Goal: Task Accomplishment & Management: Manage account settings

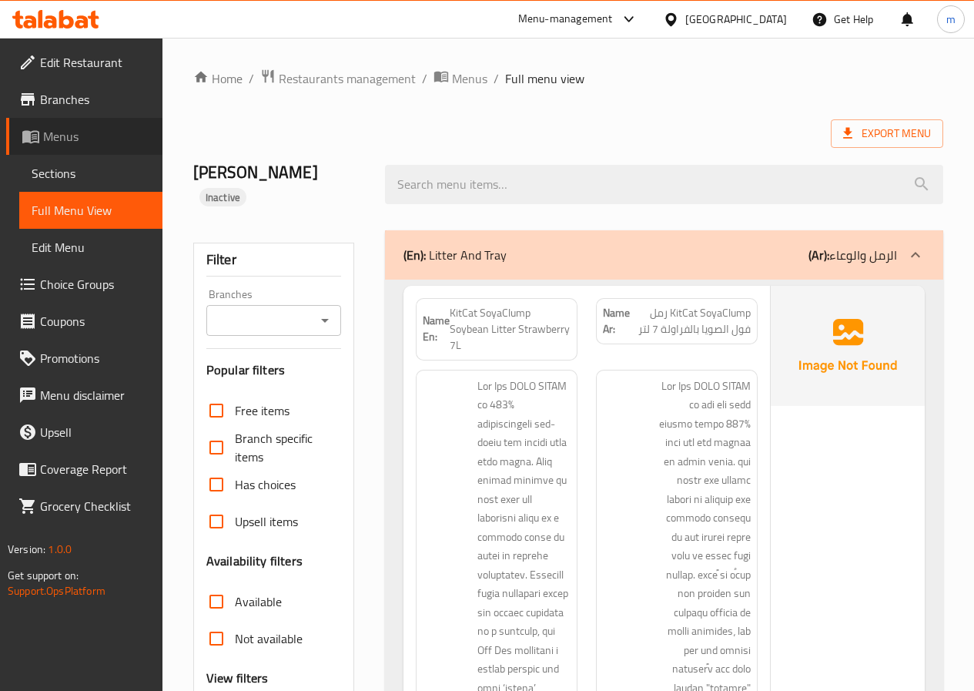
click at [39, 136] on icon at bounding box center [30, 137] width 17 height 13
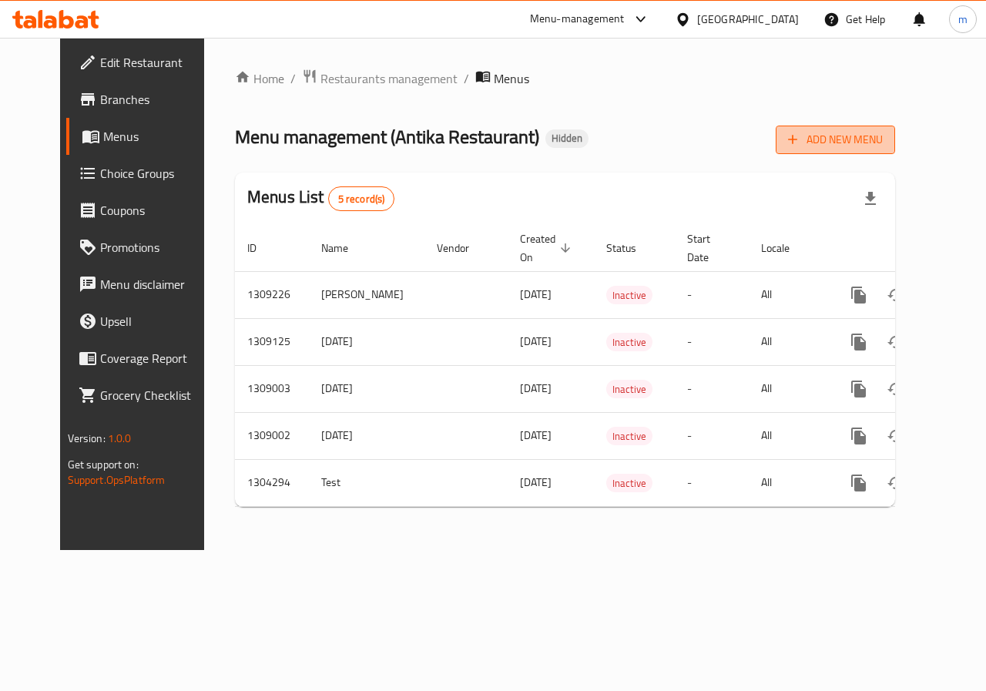
click at [889, 152] on button "Add New Menu" at bounding box center [834, 140] width 119 height 28
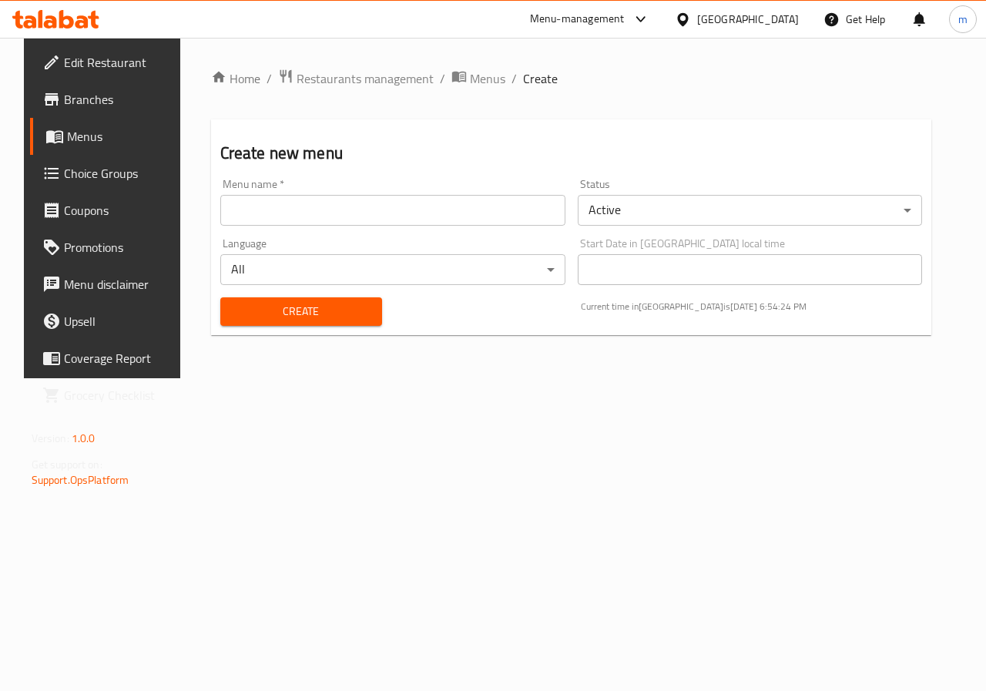
click at [386, 219] on input "text" at bounding box center [392, 210] width 345 height 31
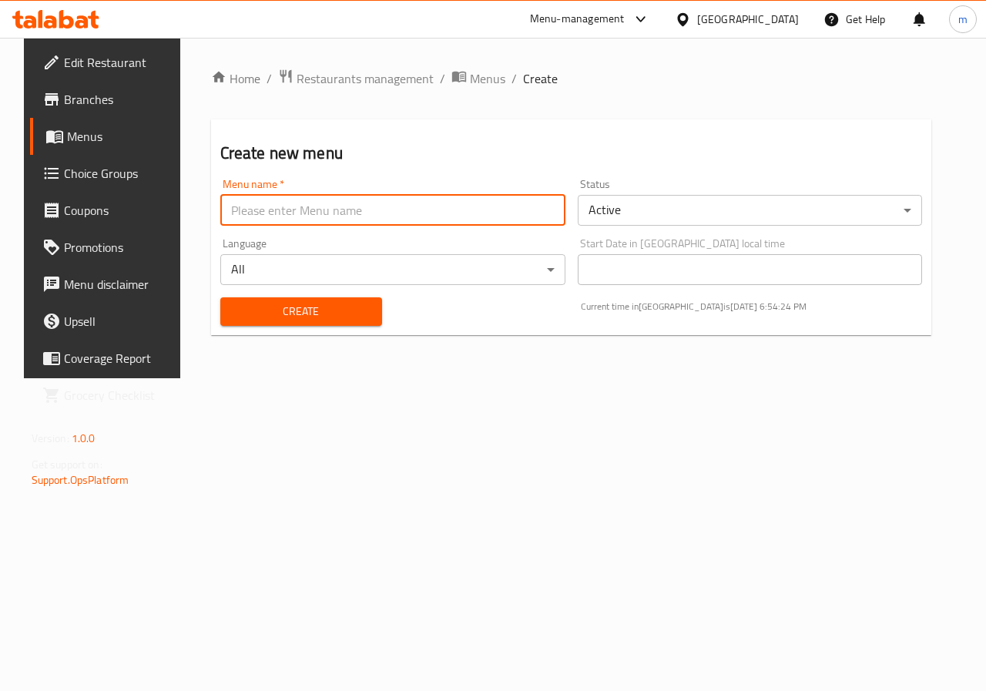
click at [386, 219] on input "text" at bounding box center [392, 210] width 345 height 31
click at [392, 207] on input "text" at bounding box center [392, 210] width 345 height 31
click at [400, 206] on input "text" at bounding box center [392, 210] width 345 height 31
type input "m"
type input "r"
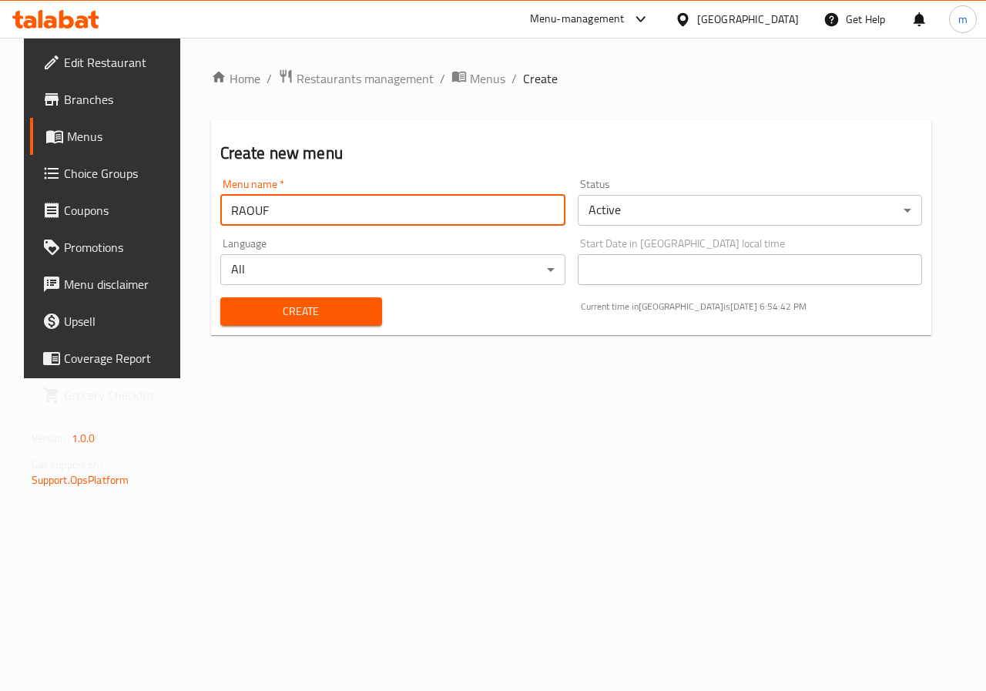
type input "RAOUF"
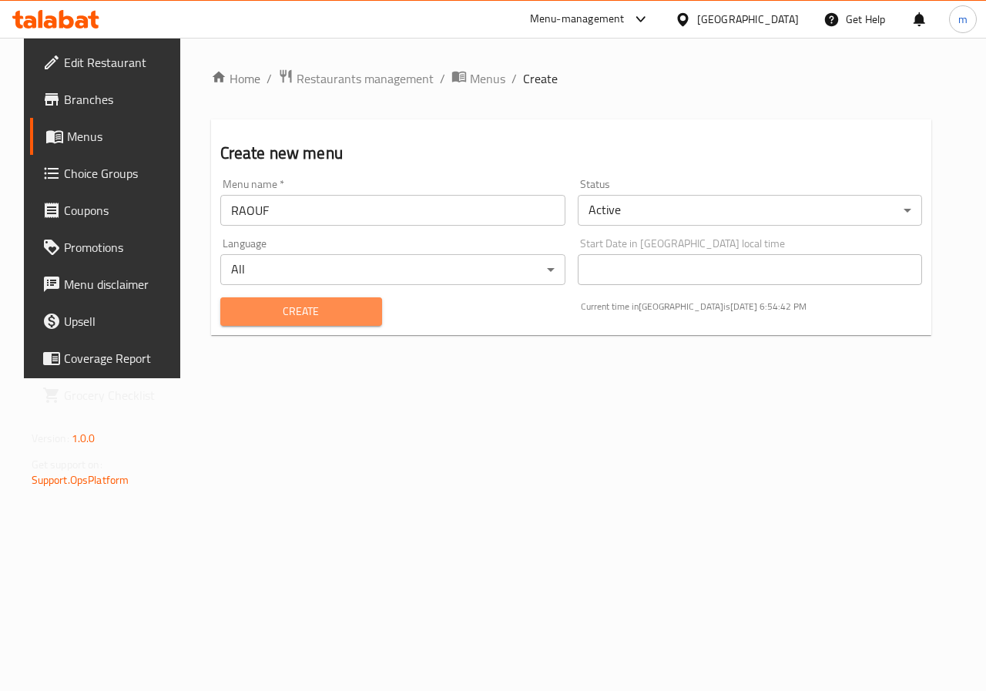
click at [325, 305] on span "Create" at bounding box center [301, 311] width 137 height 19
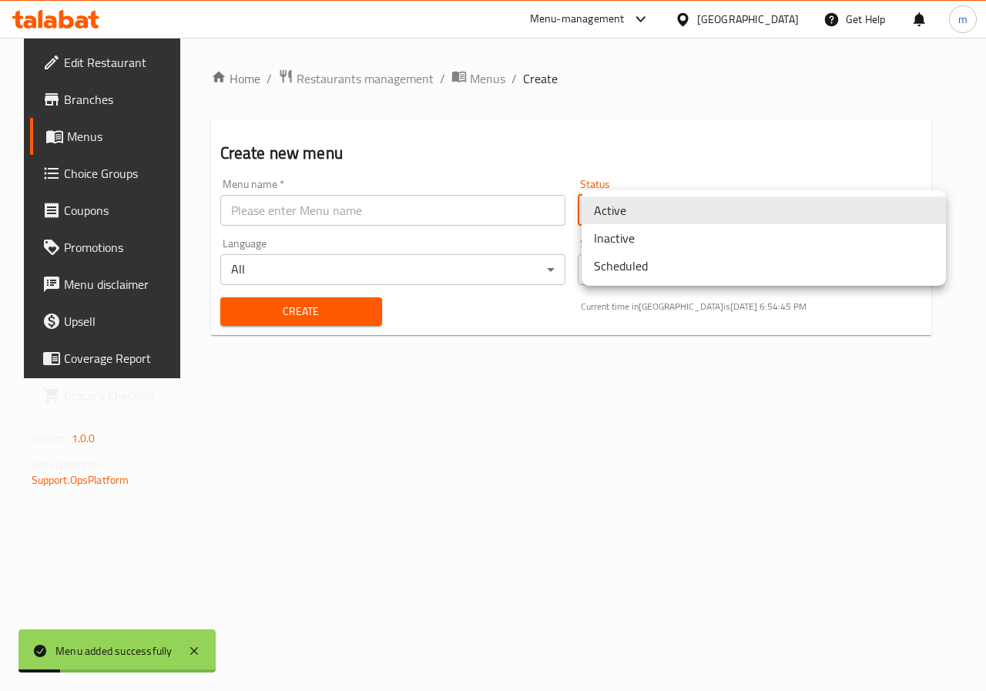
click at [732, 213] on body "Menu added successfully ​ Menu-management [GEOGRAPHIC_DATA] Get Help m Edit Res…" at bounding box center [493, 364] width 986 height 653
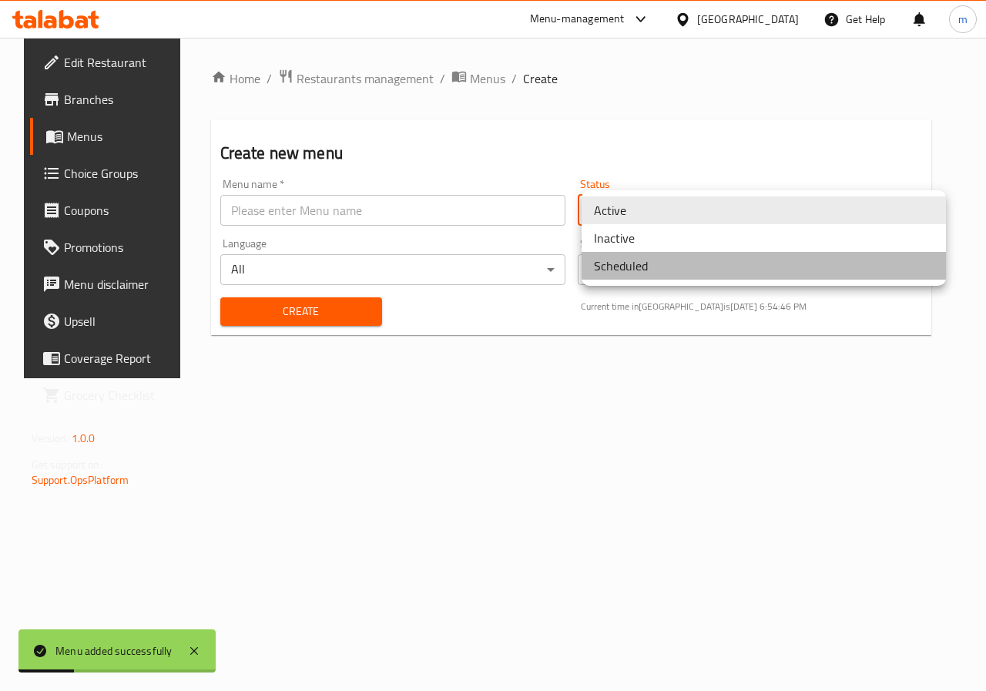
click at [700, 254] on li "Scheduled" at bounding box center [763, 266] width 364 height 28
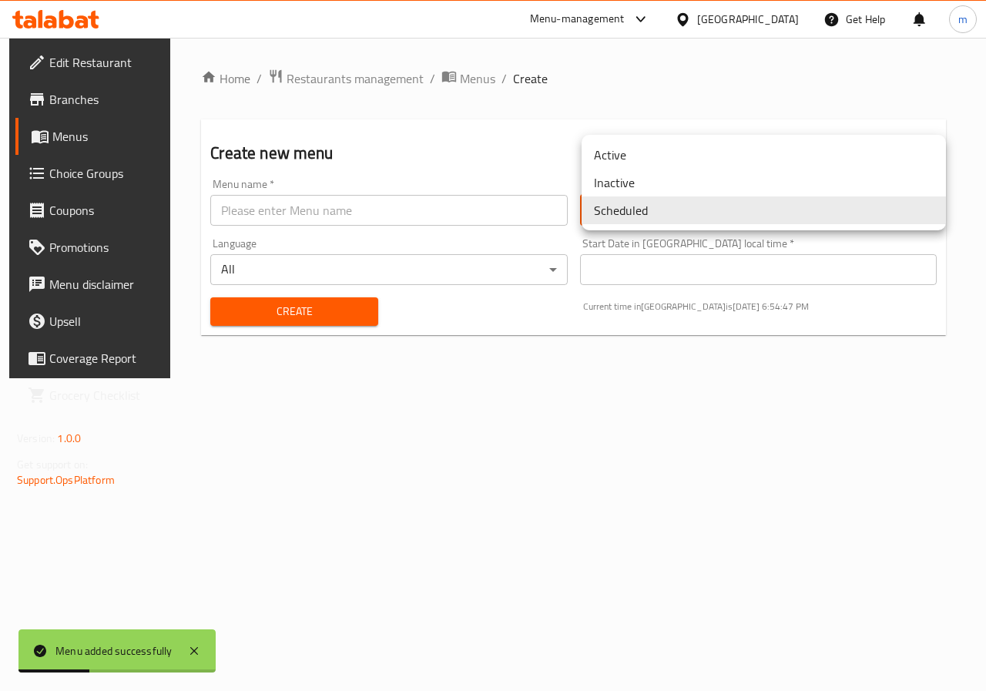
click at [667, 208] on body "Menu added successfully ​ Menu-management [GEOGRAPHIC_DATA] Get Help m Edit Res…" at bounding box center [493, 364] width 986 height 653
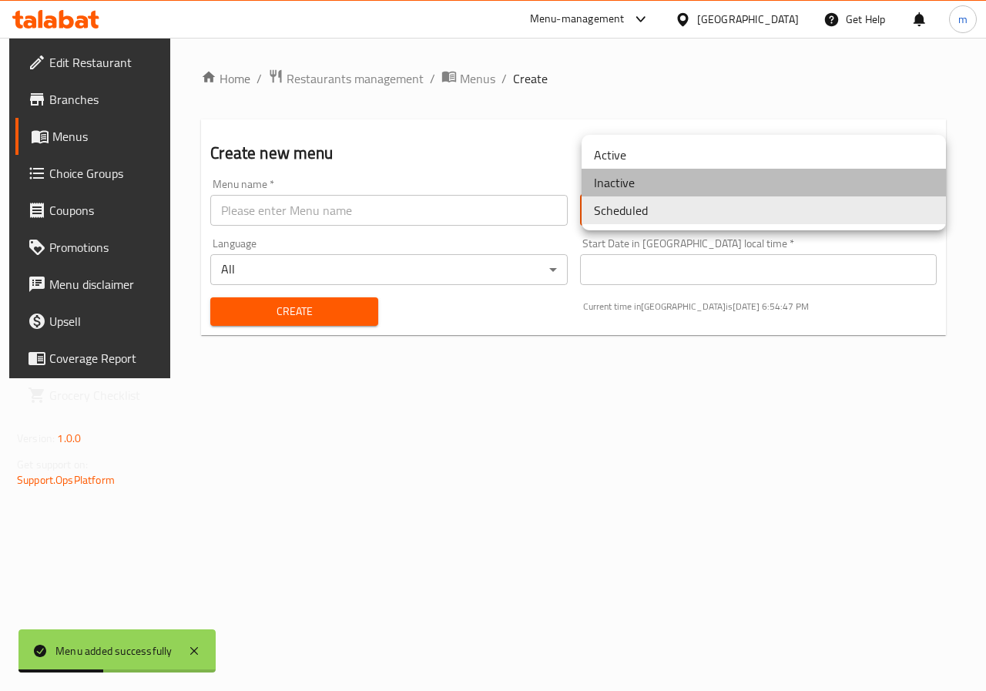
click at [658, 188] on li "Inactive" at bounding box center [763, 183] width 364 height 28
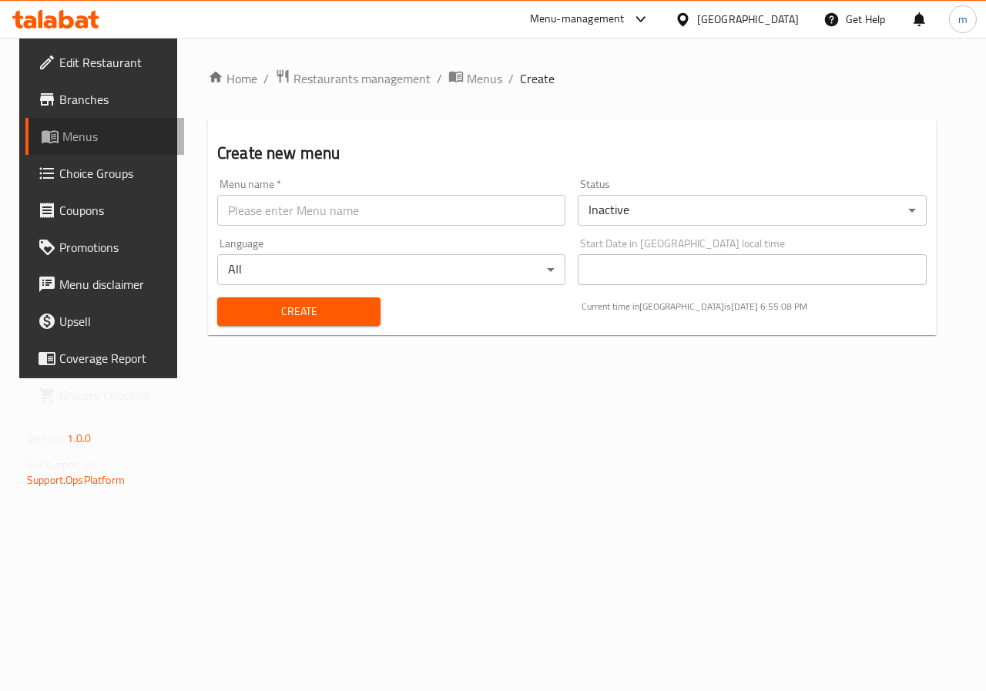
click at [62, 138] on span "Menus" at bounding box center [116, 136] width 109 height 18
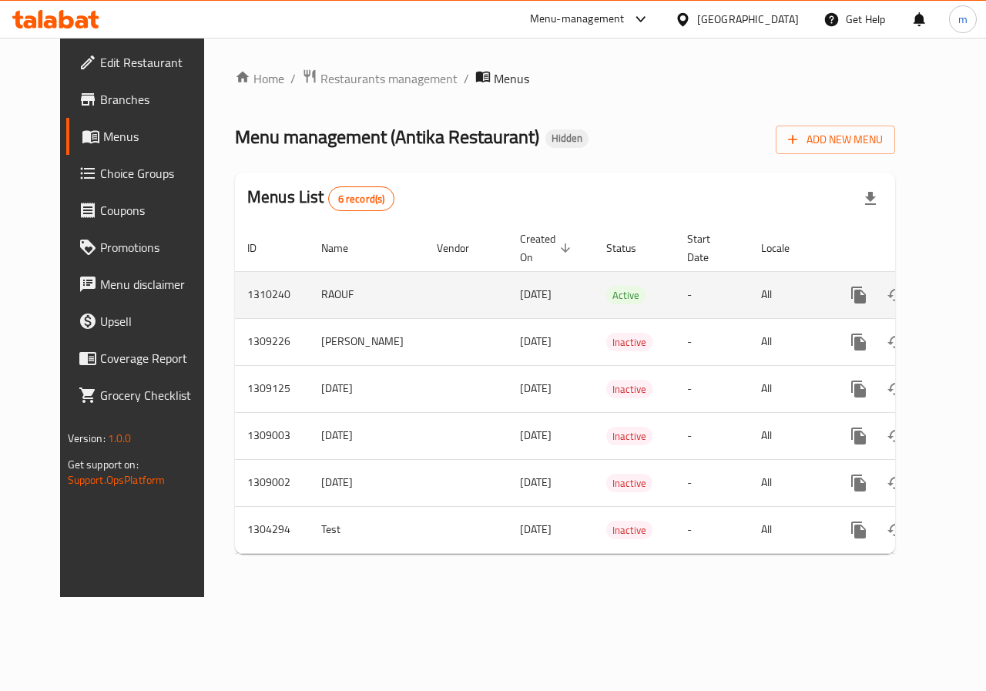
click at [962, 296] on icon "enhanced table" at bounding box center [969, 295] width 14 height 14
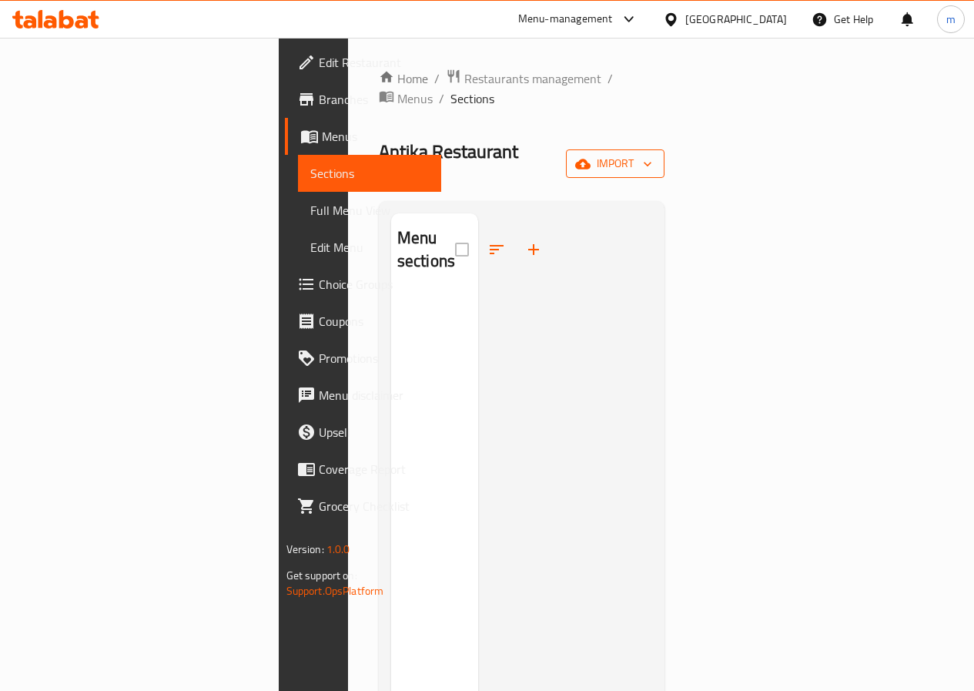
click at [655, 156] on icon "button" at bounding box center [647, 163] width 15 height 15
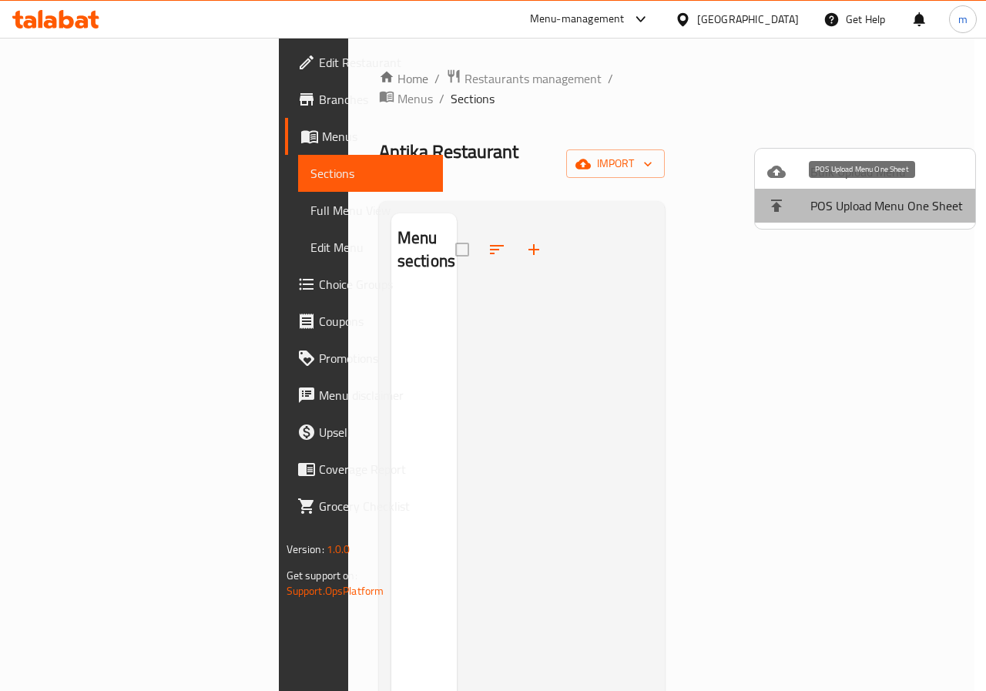
click at [870, 197] on span "POS Upload Menu One Sheet" at bounding box center [886, 205] width 152 height 18
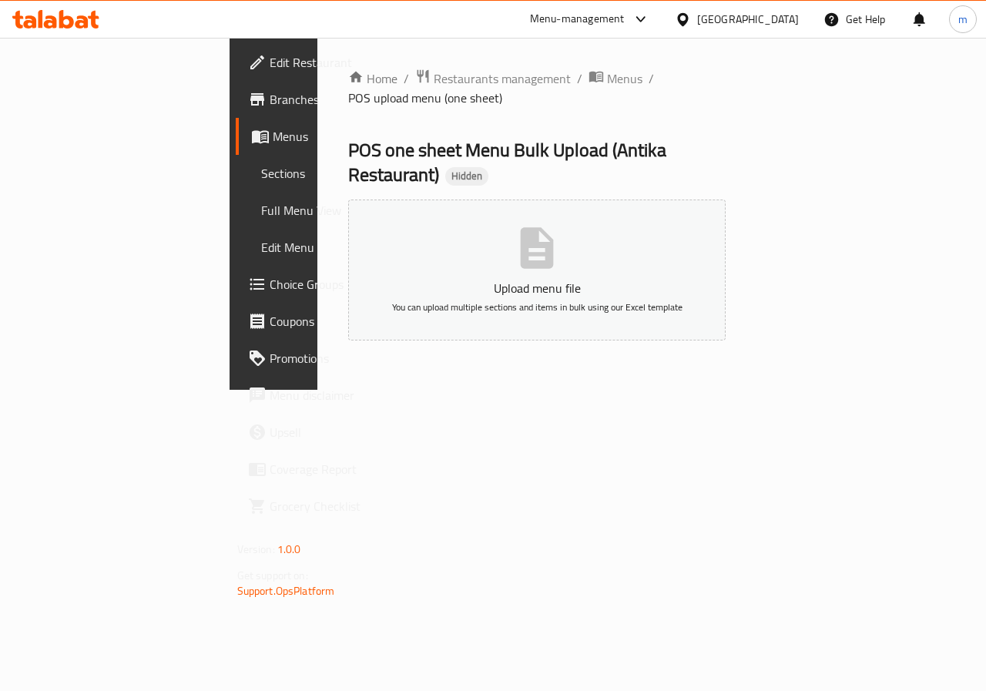
click at [554, 227] on icon "button" at bounding box center [536, 247] width 33 height 41
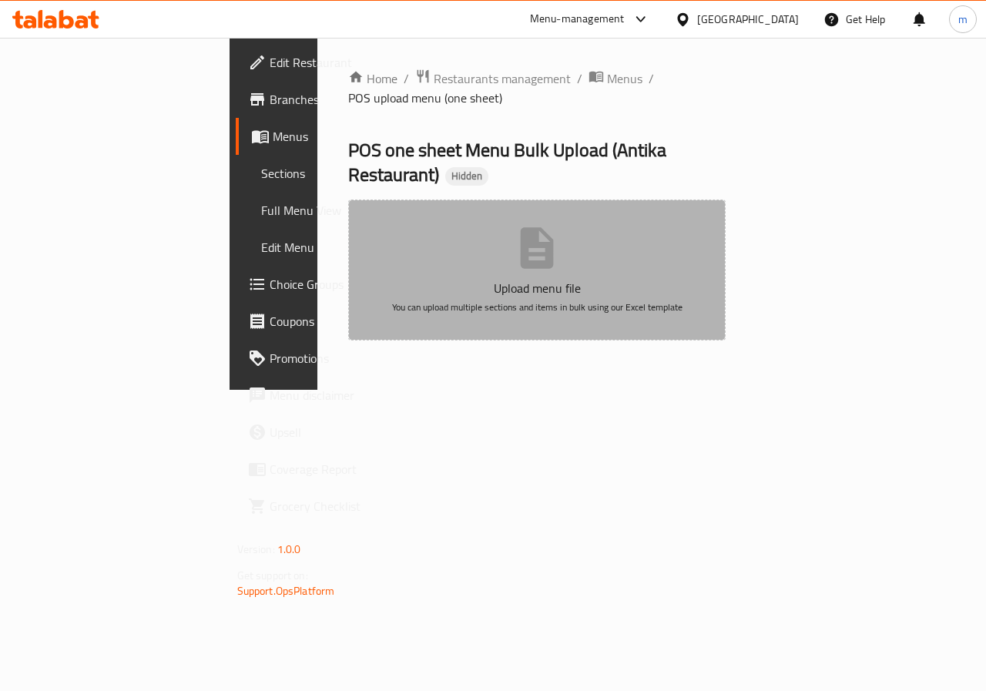
click at [578, 232] on button "Upload menu file You can upload multiple sections and items in bulk using our E…" at bounding box center [537, 269] width 378 height 141
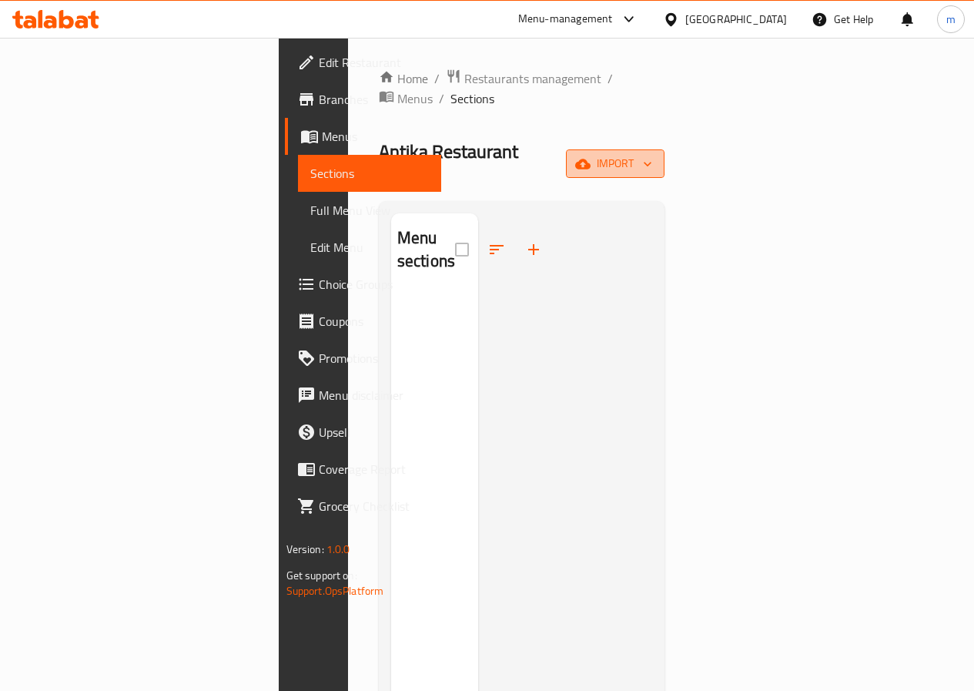
click at [655, 156] on icon "button" at bounding box center [647, 163] width 15 height 15
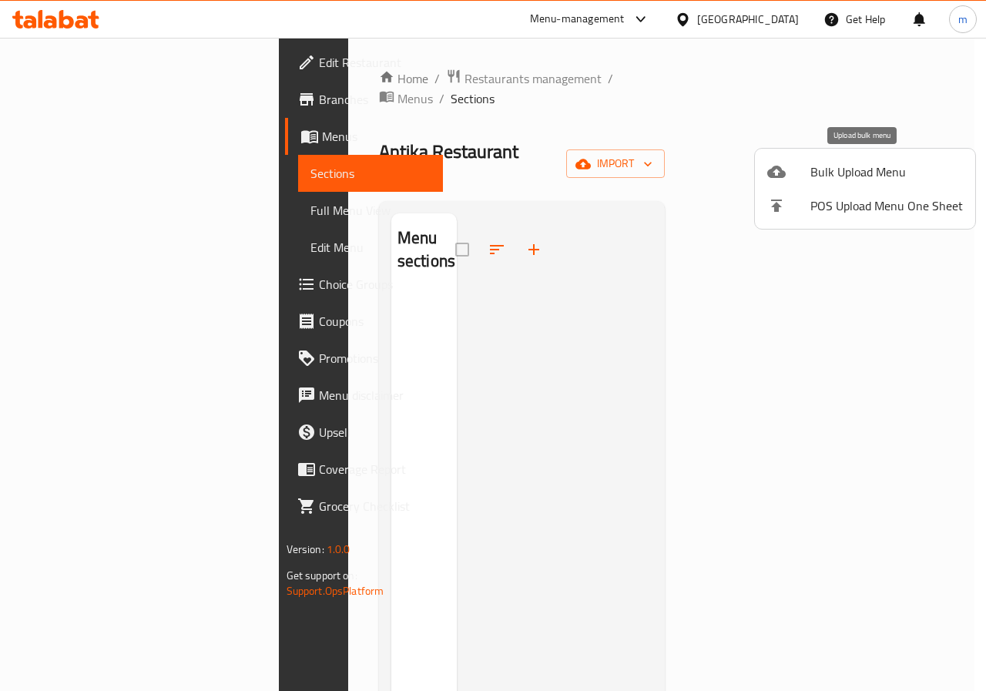
click at [847, 167] on span "Bulk Upload Menu" at bounding box center [886, 171] width 152 height 18
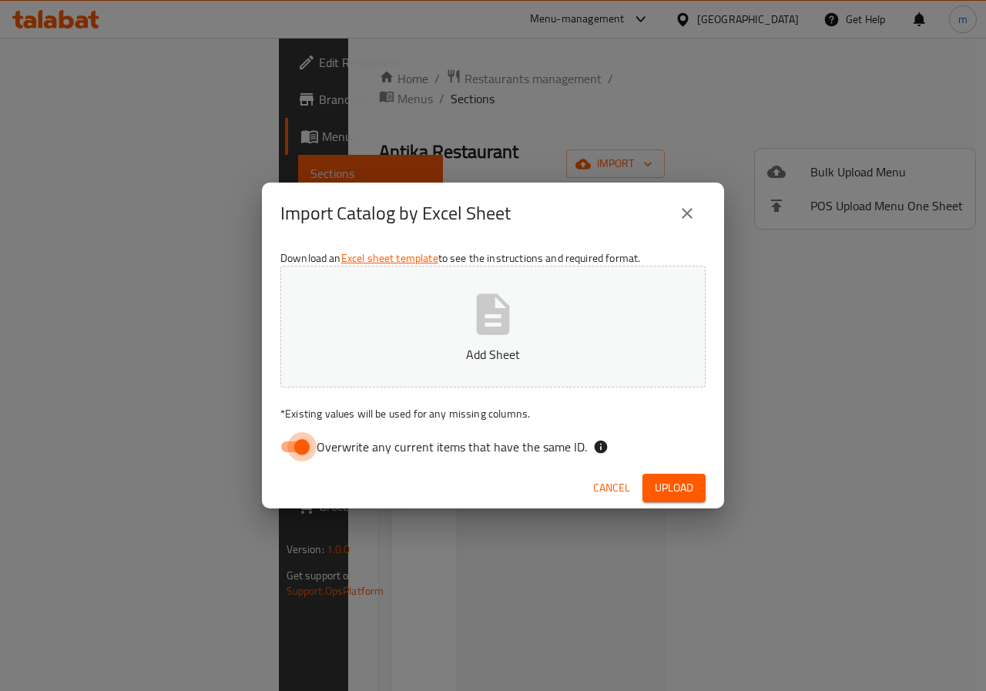
click at [295, 437] on input "Overwrite any current items that have the same ID." at bounding box center [302, 446] width 88 height 29
checkbox input "false"
click at [492, 324] on icon "button" at bounding box center [492, 314] width 49 height 49
click at [671, 487] on span "Upload" at bounding box center [673, 487] width 38 height 19
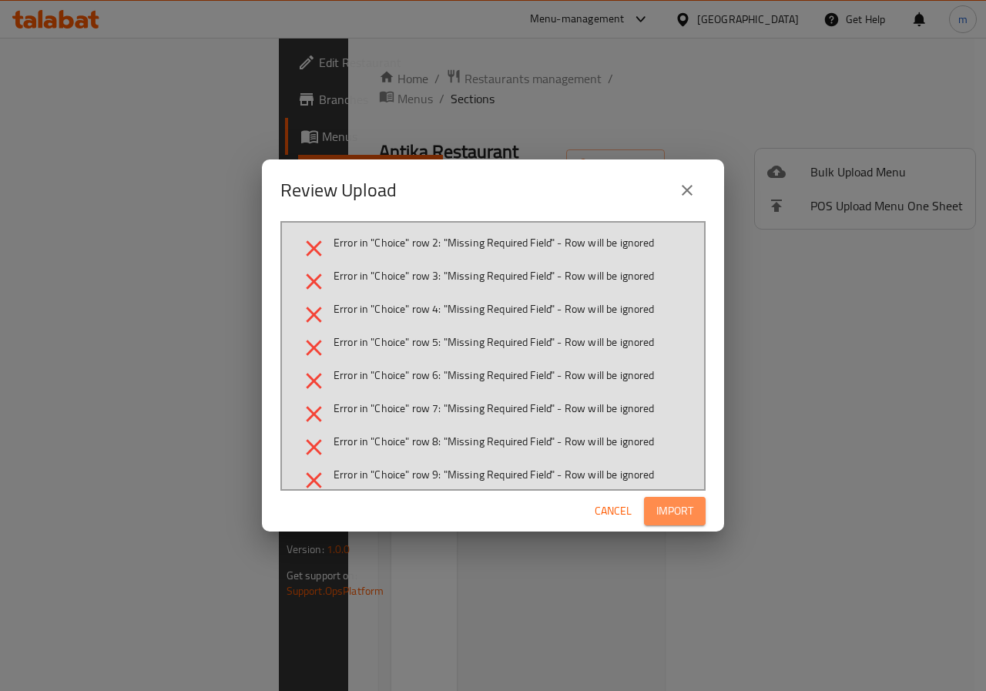
click at [661, 514] on span "Import" at bounding box center [674, 510] width 37 height 19
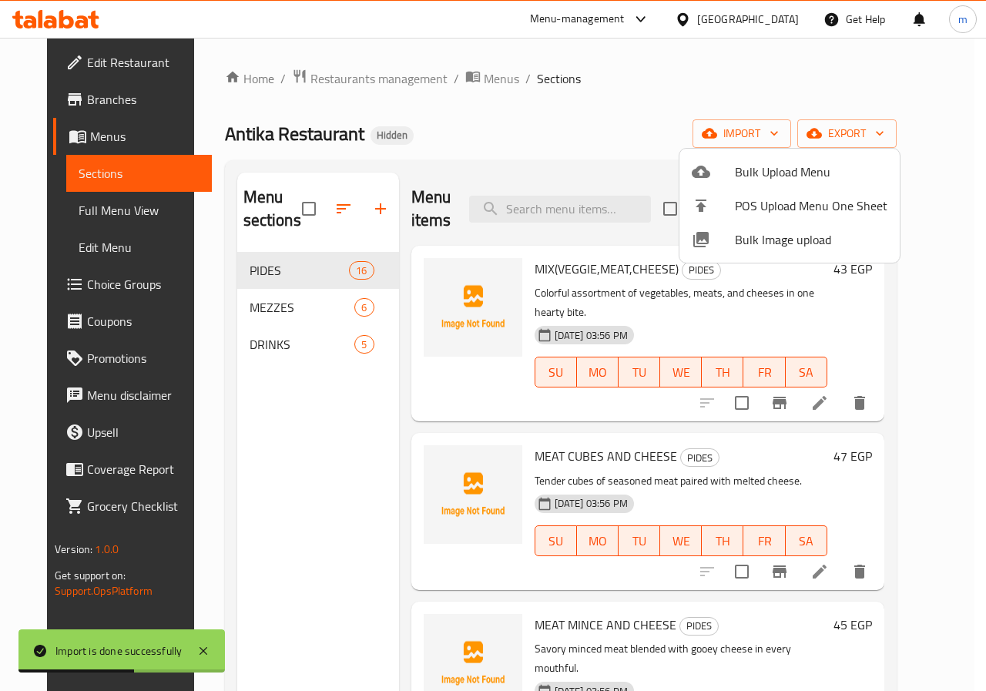
click at [629, 142] on div at bounding box center [493, 345] width 986 height 691
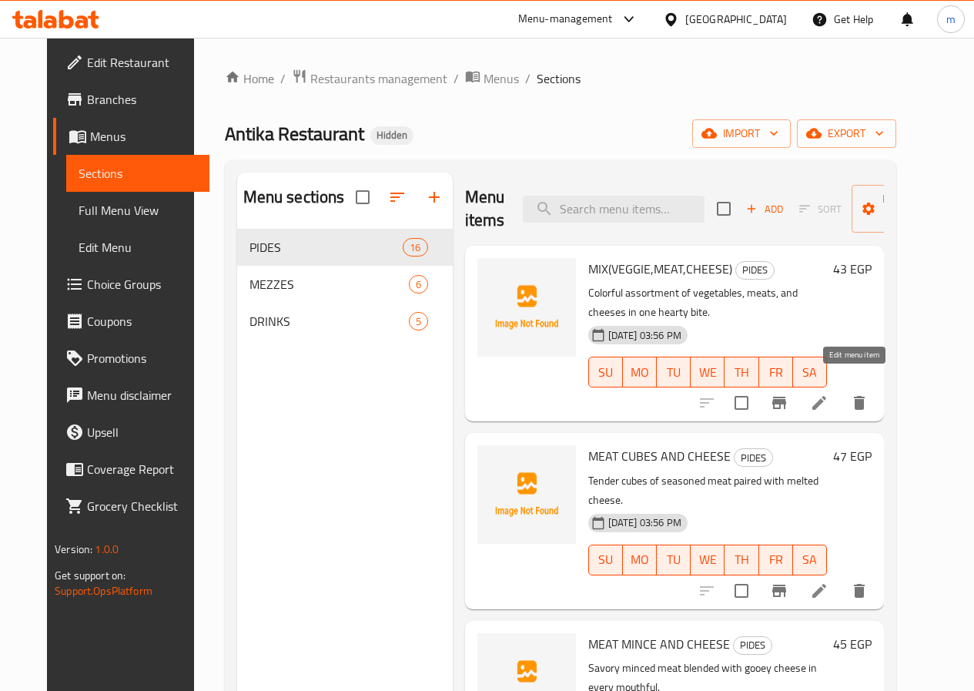
click at [826, 396] on icon at bounding box center [819, 403] width 14 height 14
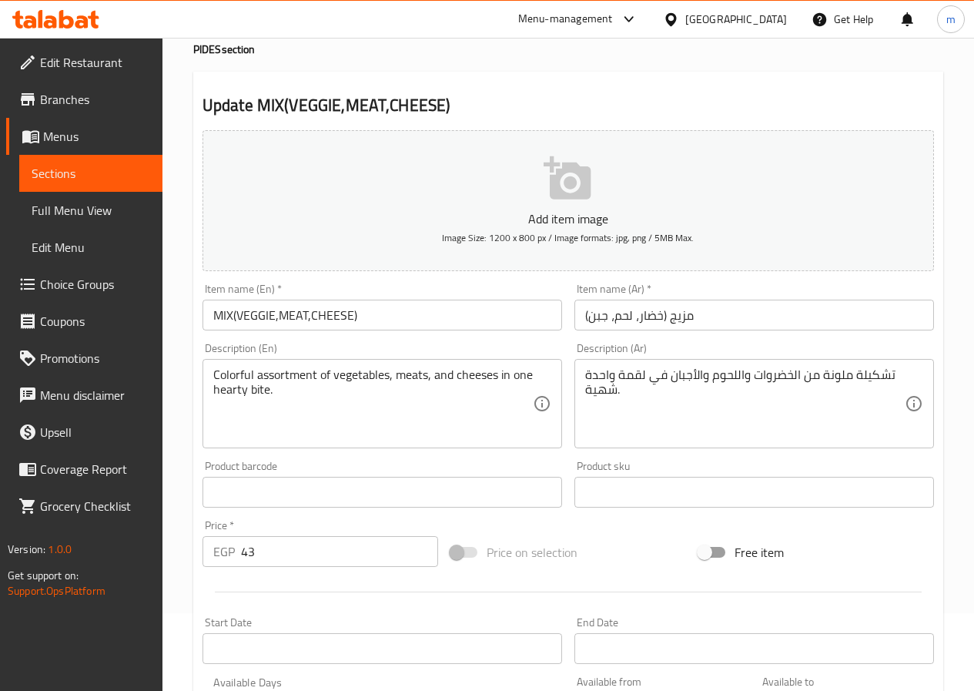
scroll to position [77, 0]
click at [112, 212] on span "Full Menu View" at bounding box center [91, 210] width 119 height 18
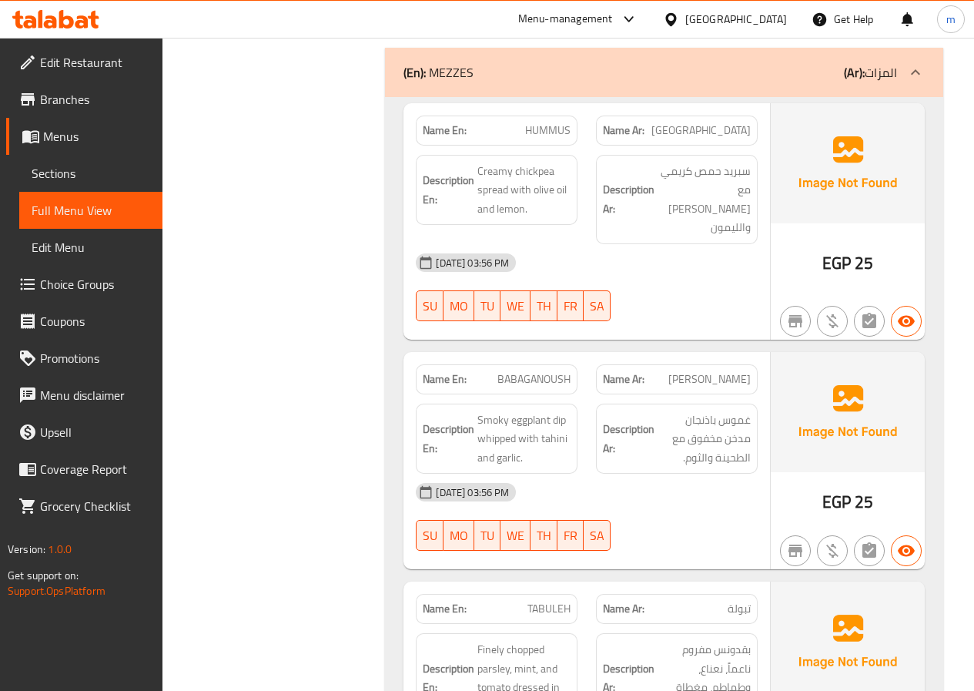
scroll to position [4218, 0]
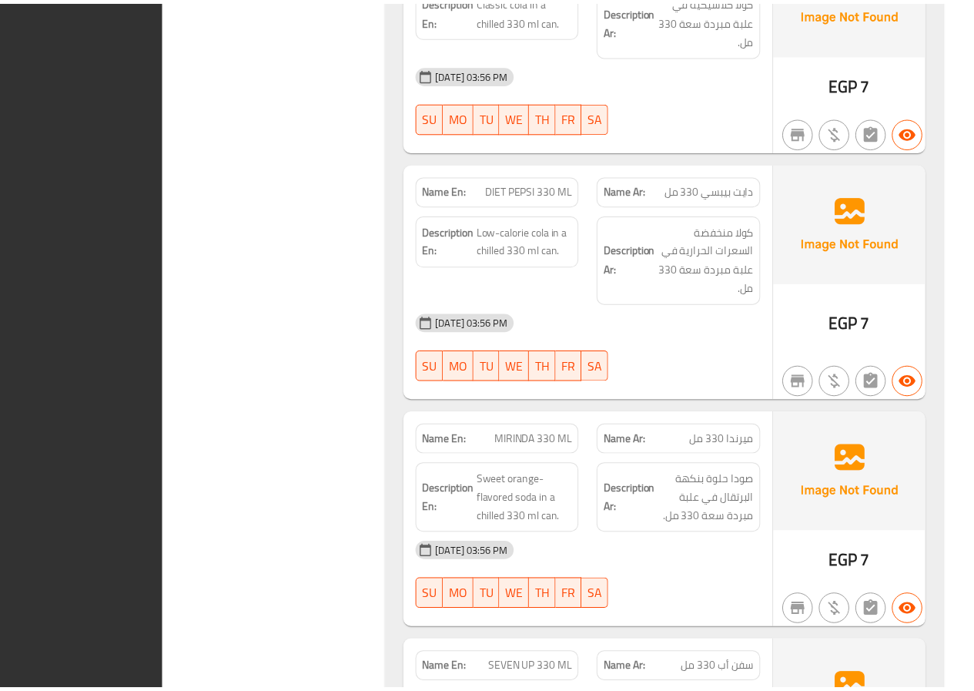
scroll to position [6336, 0]
